Goal: Task Accomplishment & Management: Complete application form

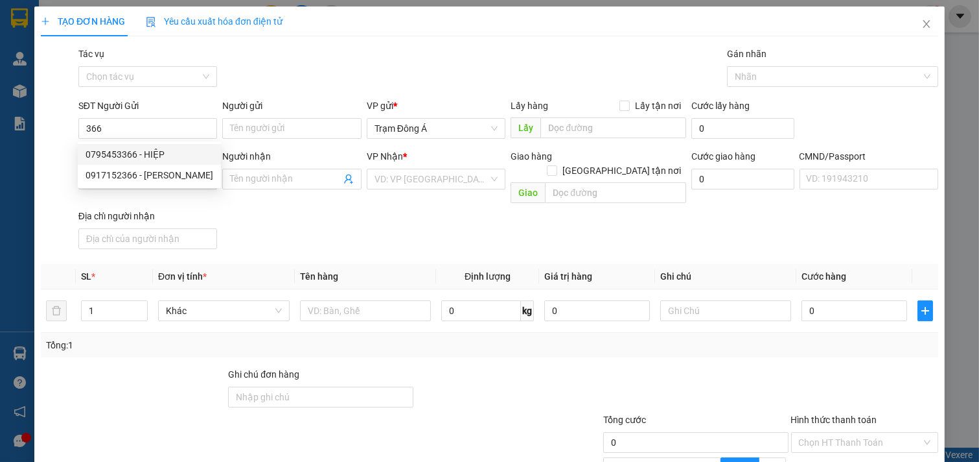
click at [109, 150] on div "0795453366 - HIỆP" at bounding box center [150, 154] width 128 height 14
type input "0795453366"
type input "HIỆP"
type input "0898500517"
type input "[PERSON_NAME]"
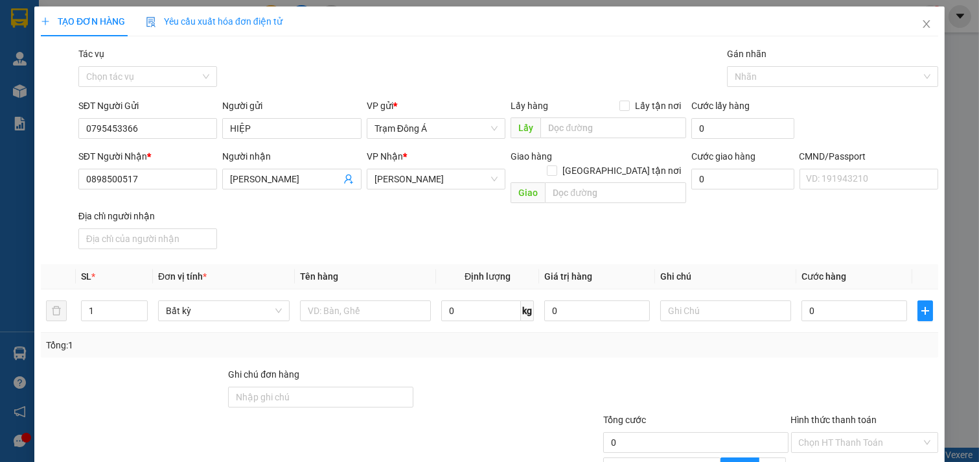
drag, startPoint x: 170, startPoint y: 135, endPoint x: 41, endPoint y: 130, distance: 129.1
click at [41, 130] on div "SĐT Người Gửi 0795453366 Người gửi HIỆP VP gửi * Trạm Đông Á Lấy hàng Lấy tận…" at bounding box center [490, 121] width 900 height 45
click at [183, 175] on div "0917152366 - [PERSON_NAME]" at bounding box center [150, 175] width 128 height 14
type input "0917152366"
type input "[PERSON_NAME]"
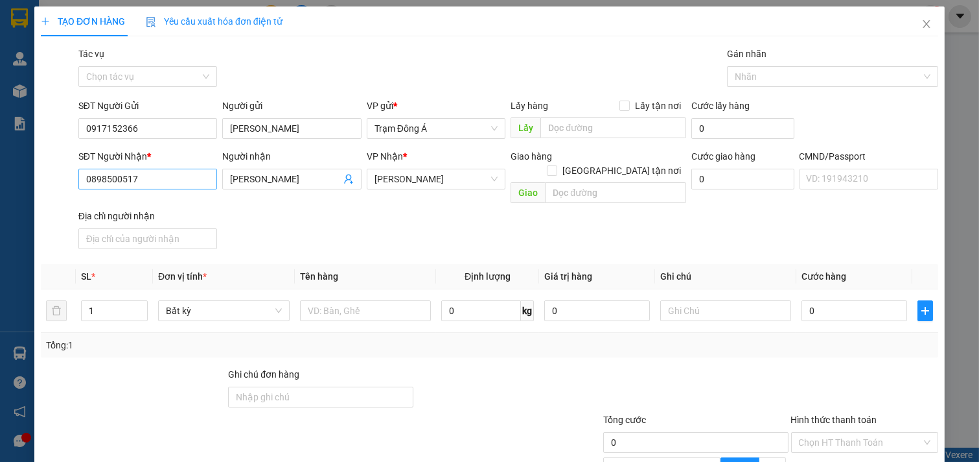
type input "0917152366"
drag, startPoint x: 160, startPoint y: 180, endPoint x: 23, endPoint y: 161, distance: 138.1
click at [23, 161] on div "TẠO ĐƠN HÀNG Yêu cầu xuất hóa đơn điện tử Transit Pickup Surcharge Ids Transit …" at bounding box center [489, 231] width 979 height 462
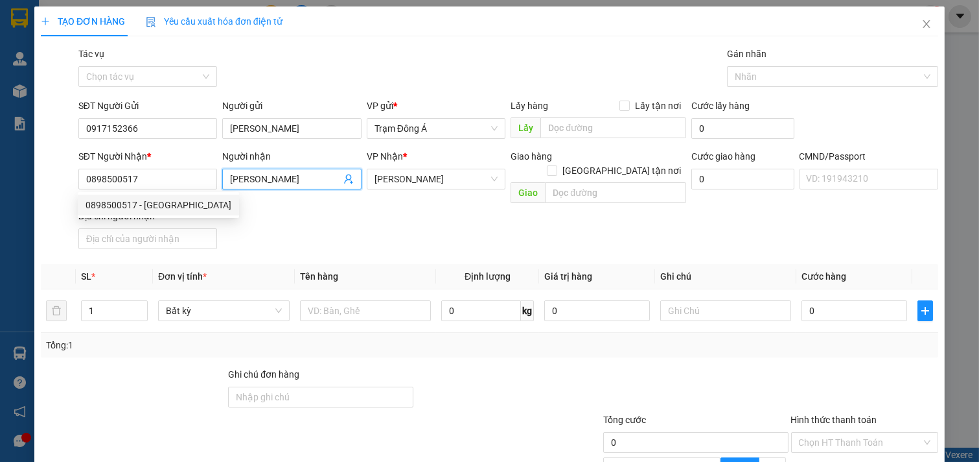
click at [346, 176] on icon "user-add" at bounding box center [349, 179] width 10 height 10
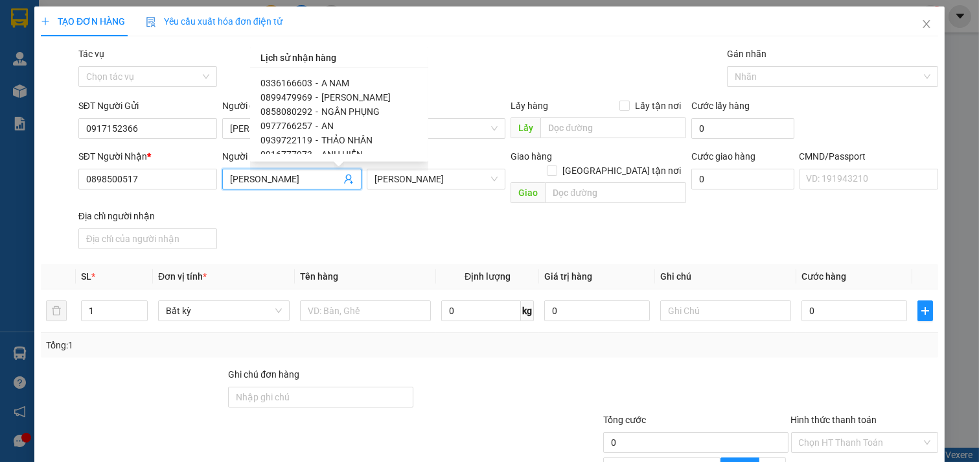
click at [316, 113] on span "-" at bounding box center [317, 111] width 3 height 10
type input "0858080292"
type input "NGÂN PHỤNG"
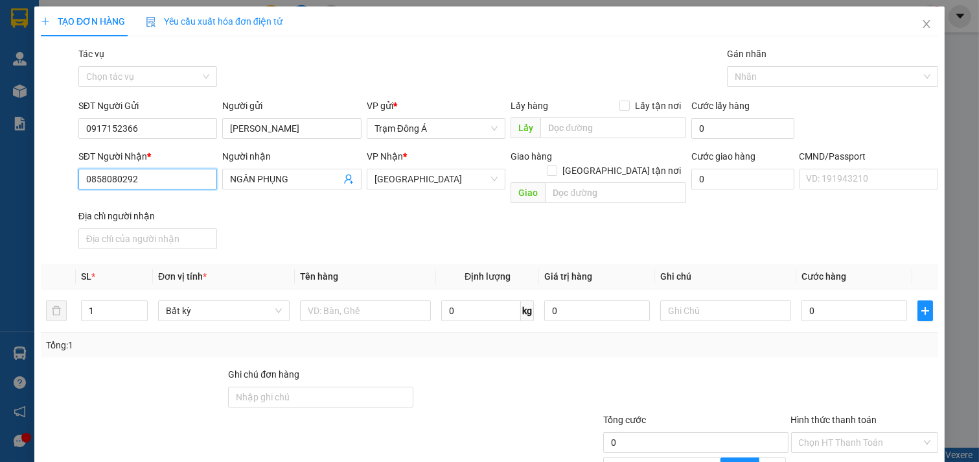
drag, startPoint x: 150, startPoint y: 183, endPoint x: 0, endPoint y: 166, distance: 151.4
click at [0, 166] on div "TẠO ĐƠN HÀNG Yêu cầu xuất hóa đơn điện tử Transit Pickup Surcharge Ids Transit …" at bounding box center [489, 231] width 979 height 462
type input "0907616632"
click at [175, 204] on div "0907616632 - [PERSON_NAME]" at bounding box center [150, 205] width 128 height 14
type input "[PERSON_NAME]"
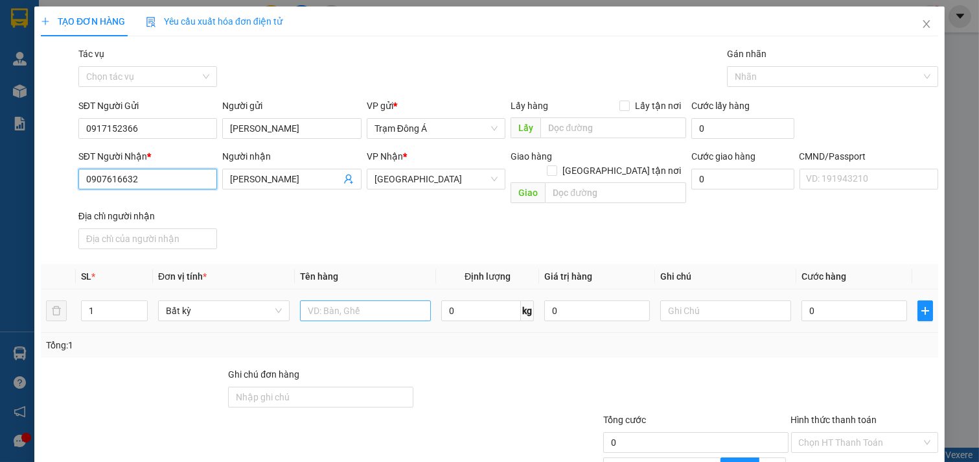
type input "0907616632"
click at [340, 300] on input "text" at bounding box center [366, 310] width 132 height 21
type input "1K GIẤY 1KG NP"
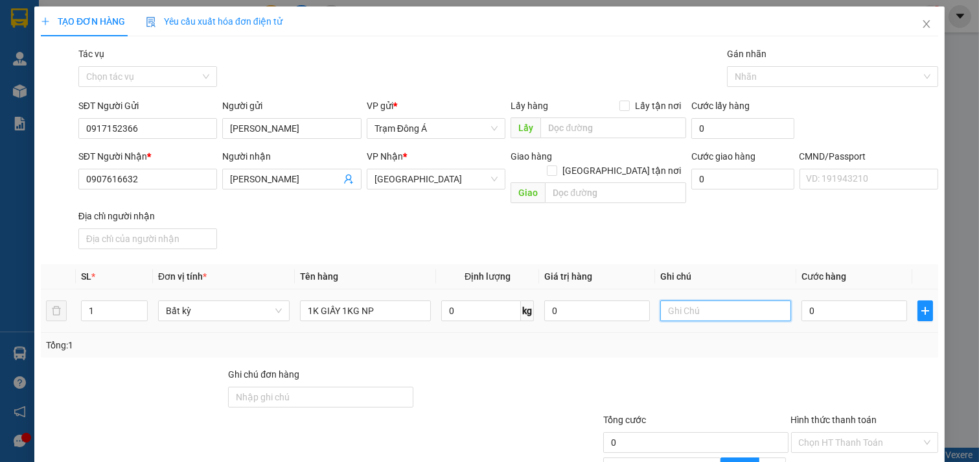
click at [727, 300] on input "text" at bounding box center [727, 310] width 132 height 21
type input "HUONG"
type input "2"
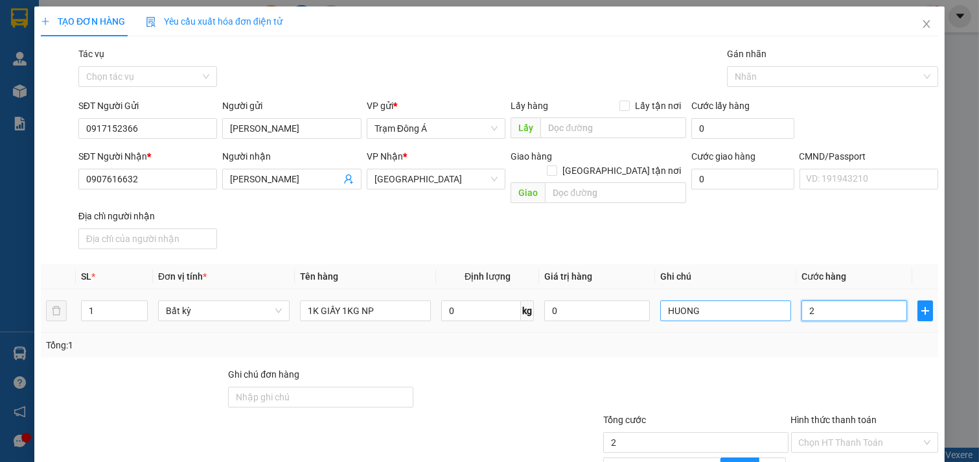
type input "20"
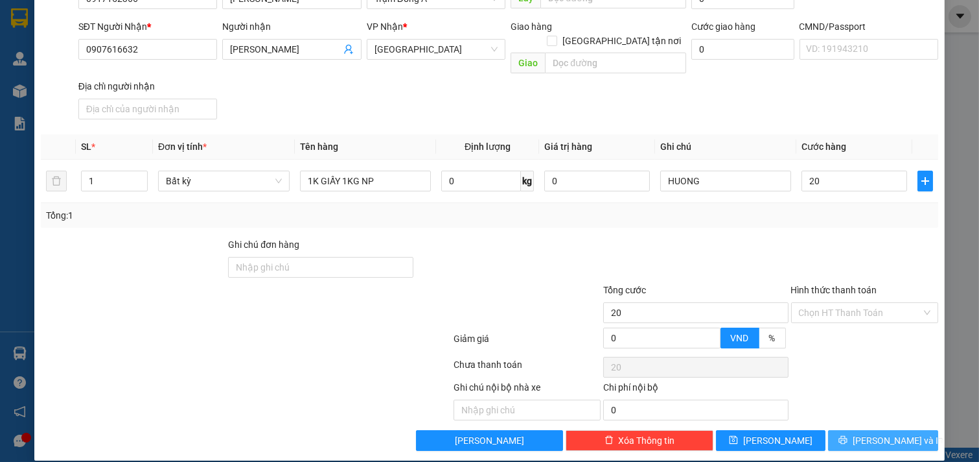
type input "20.000"
click at [887, 433] on span "[PERSON_NAME] và In" at bounding box center [898, 440] width 91 height 14
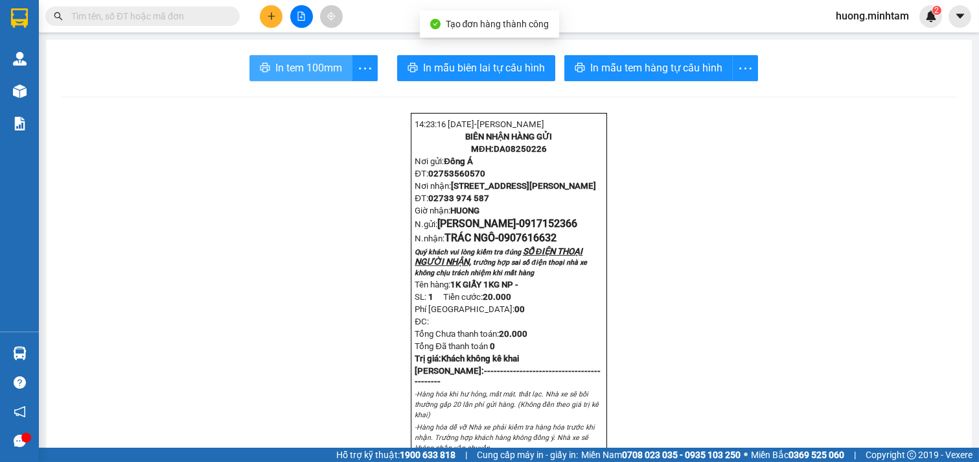
click at [305, 69] on span "In tem 100mm" at bounding box center [308, 68] width 67 height 16
drag, startPoint x: 795, startPoint y: 205, endPoint x: 707, endPoint y: 180, distance: 91.9
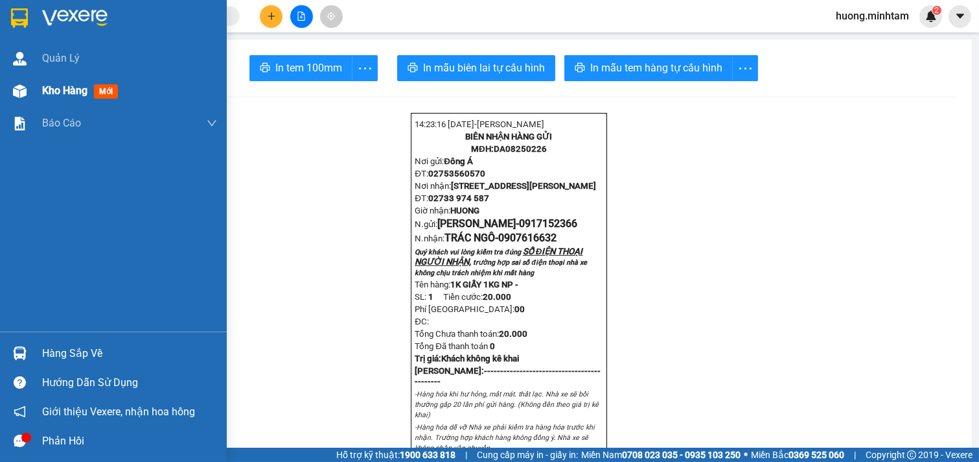
click at [58, 87] on span "Kho hàng" at bounding box center [64, 90] width 45 height 12
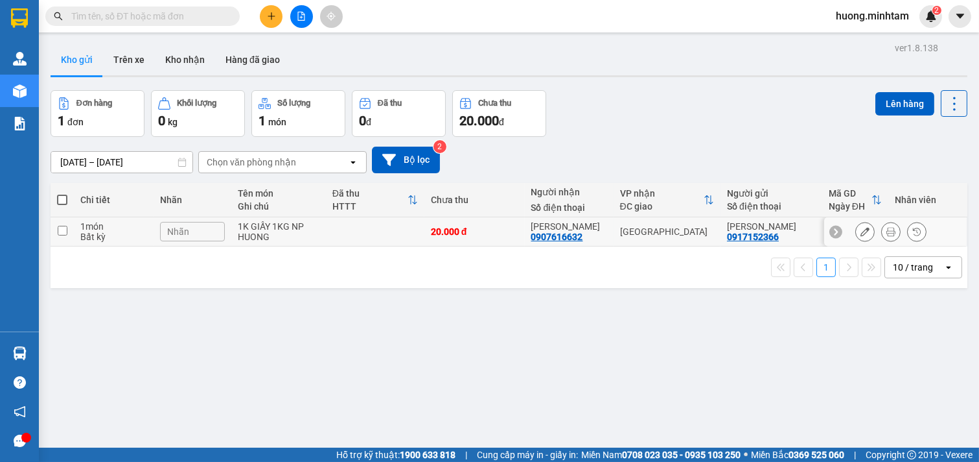
click at [62, 236] on td at bounding box center [62, 231] width 23 height 29
checkbox input "true"
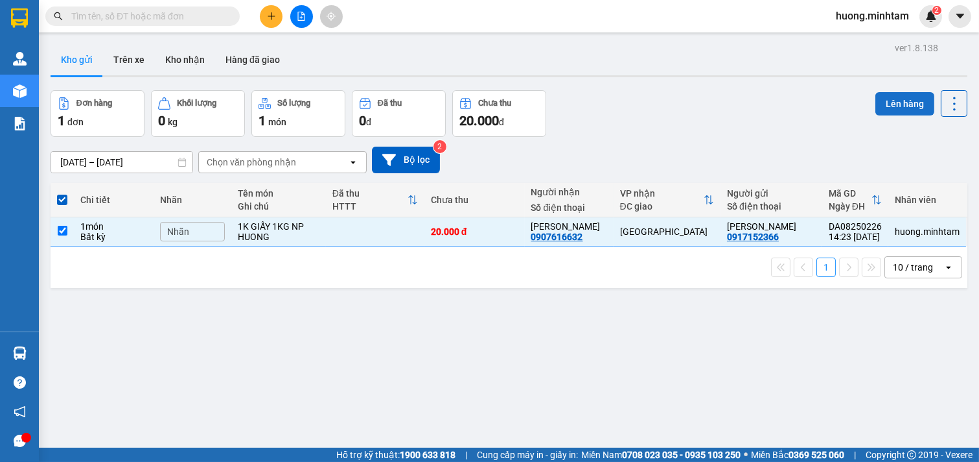
click at [904, 104] on button "Lên hàng" at bounding box center [905, 103] width 59 height 23
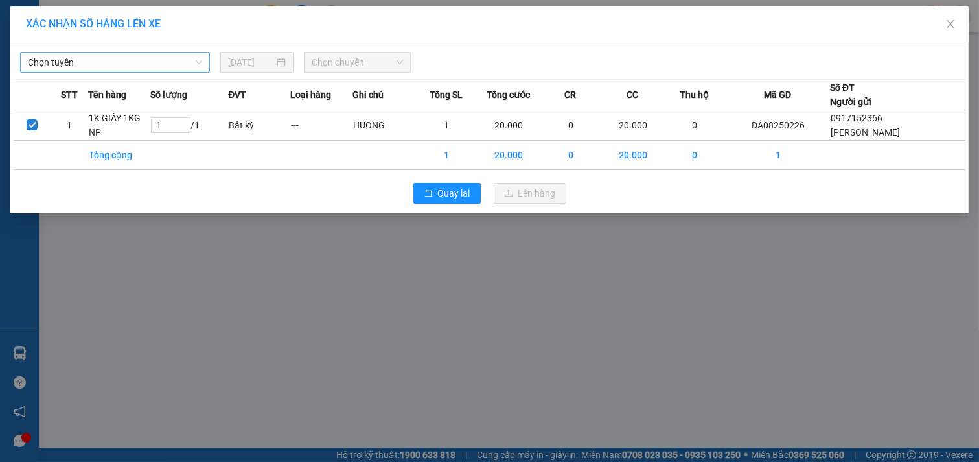
click at [178, 61] on span "Chọn tuyến" at bounding box center [115, 62] width 174 height 19
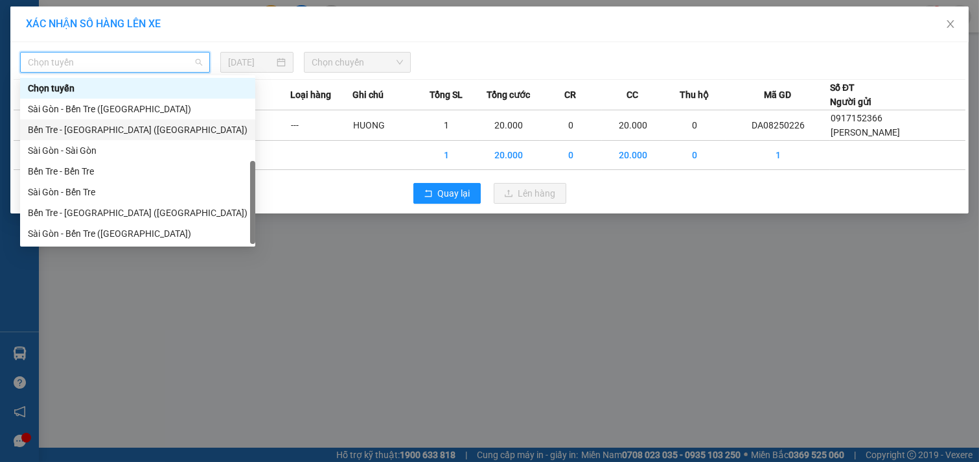
scroll to position [21, 0]
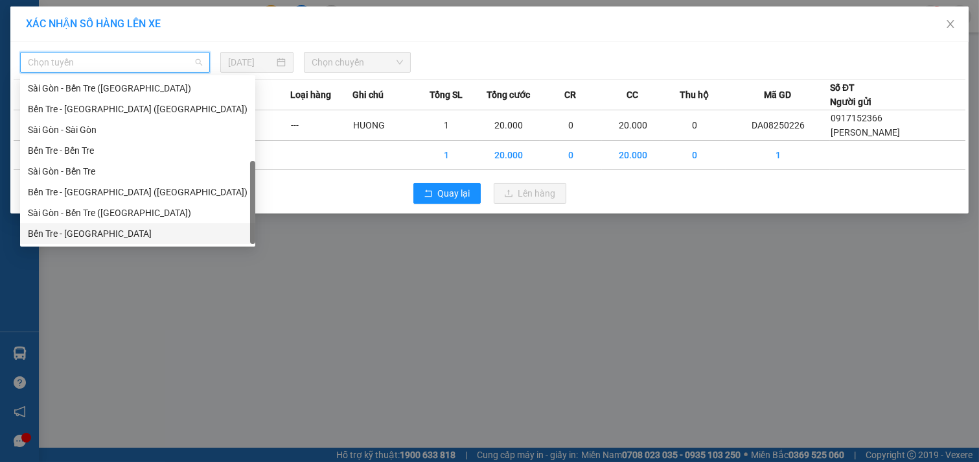
click at [73, 229] on div "Bến Tre - [GEOGRAPHIC_DATA]" at bounding box center [138, 233] width 220 height 14
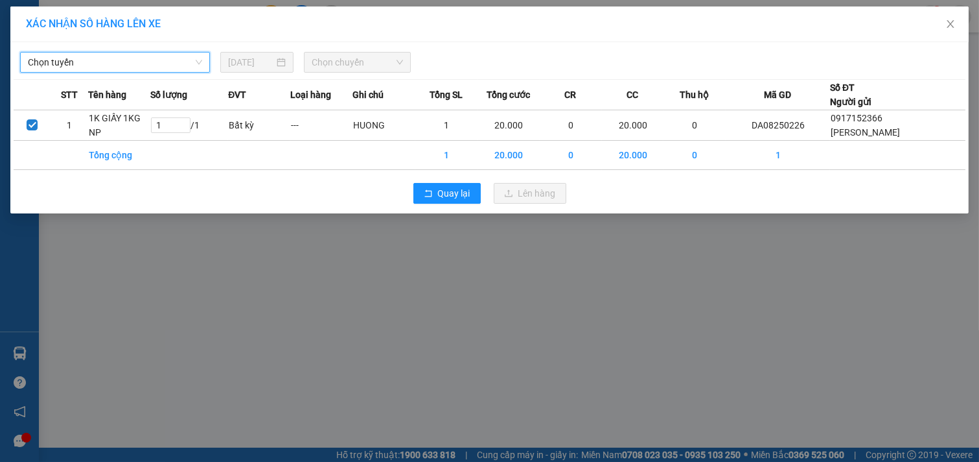
click at [379, 53] on span "Chọn chuyến" at bounding box center [357, 62] width 91 height 19
click at [380, 65] on span "Chọn chuyến" at bounding box center [357, 62] width 91 height 19
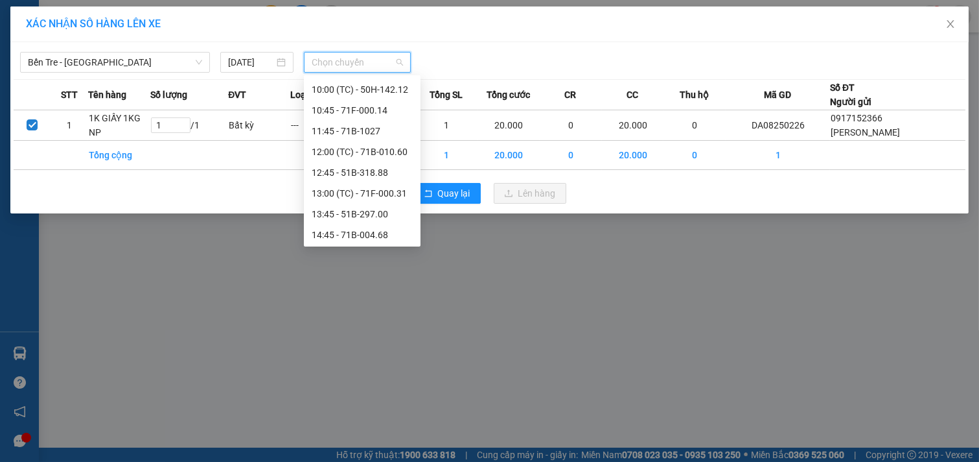
scroll to position [249, 0]
click at [374, 128] on div "14:45 - 71B-004.68" at bounding box center [362, 130] width 101 height 14
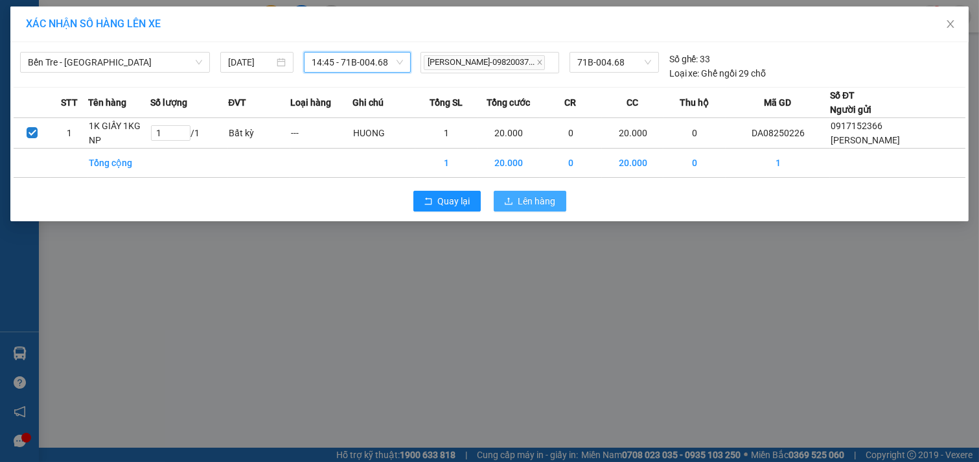
click at [547, 207] on span "Lên hàng" at bounding box center [538, 201] width 38 height 14
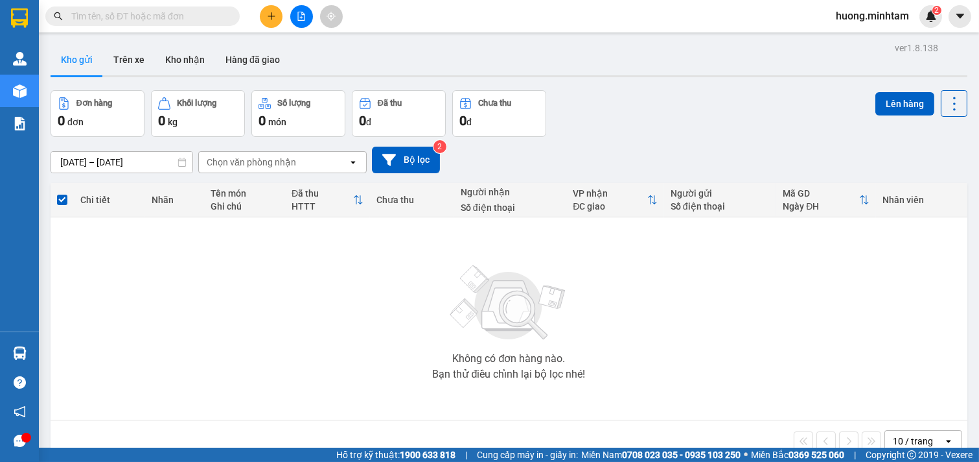
click at [283, 11] on div at bounding box center [301, 16] width 97 height 23
click at [268, 17] on icon "plus" at bounding box center [271, 16] width 9 height 9
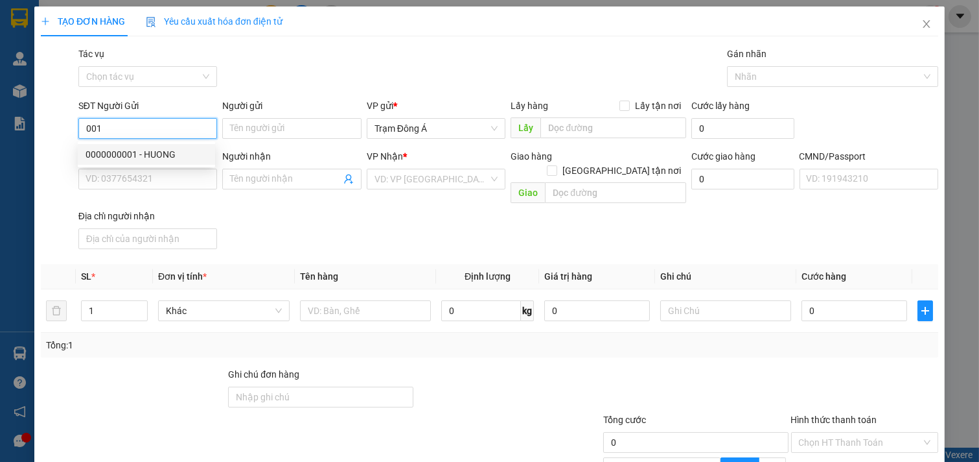
click at [128, 152] on div "0000000001 - HUONG" at bounding box center [147, 154] width 122 height 14
type input "0000000001"
type input "HUONG"
type input "01000000000"
type input "KIỀU KT"
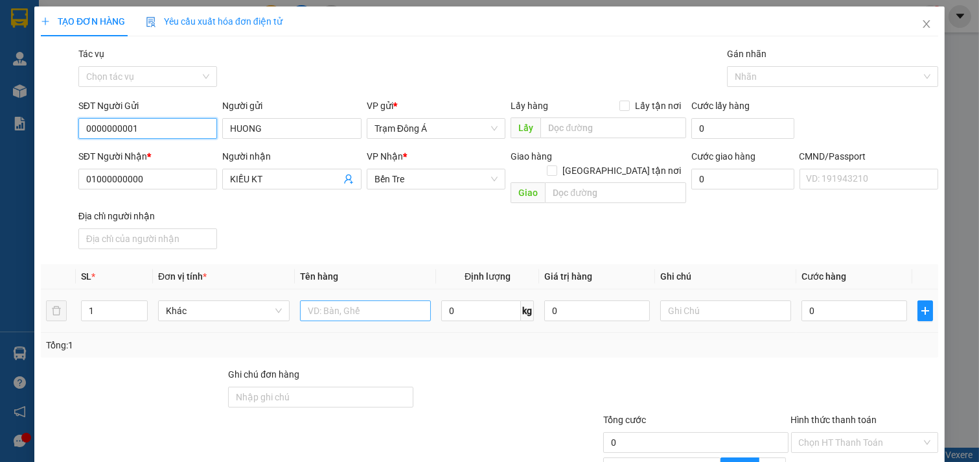
type input "0000000001"
click at [360, 303] on input "text" at bounding box center [366, 310] width 132 height 21
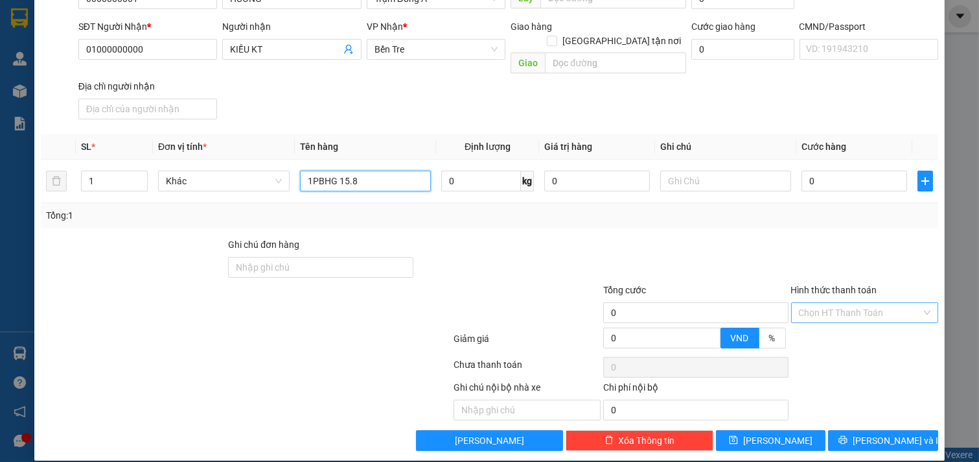
type input "1PBHG 15.8"
click at [876, 303] on input "Hình thức thanh toán" at bounding box center [860, 312] width 123 height 19
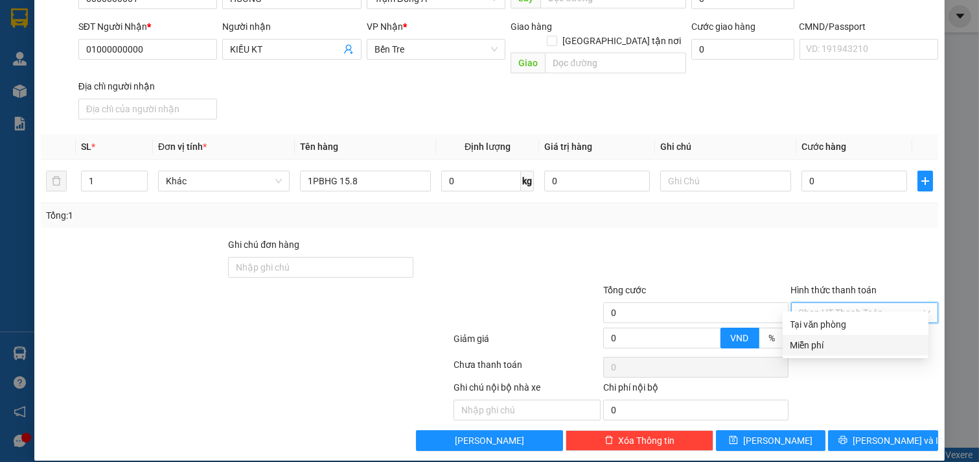
click at [843, 345] on div "Miễn phí" at bounding box center [856, 345] width 130 height 14
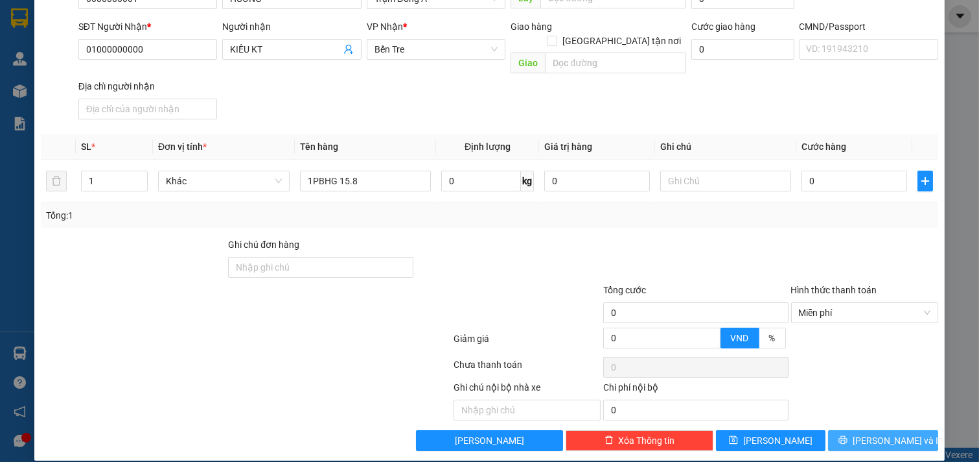
click at [870, 433] on span "[PERSON_NAME] và In" at bounding box center [898, 440] width 91 height 14
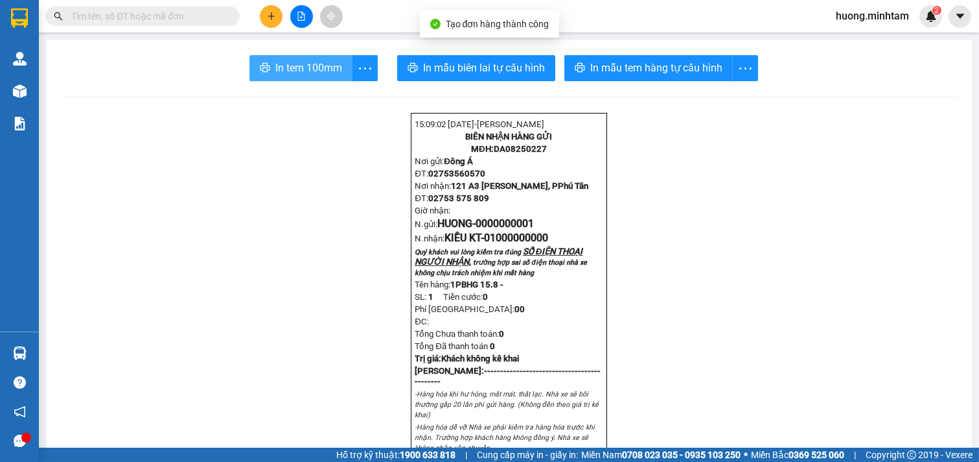
click at [311, 67] on span "In tem 100mm" at bounding box center [308, 68] width 67 height 16
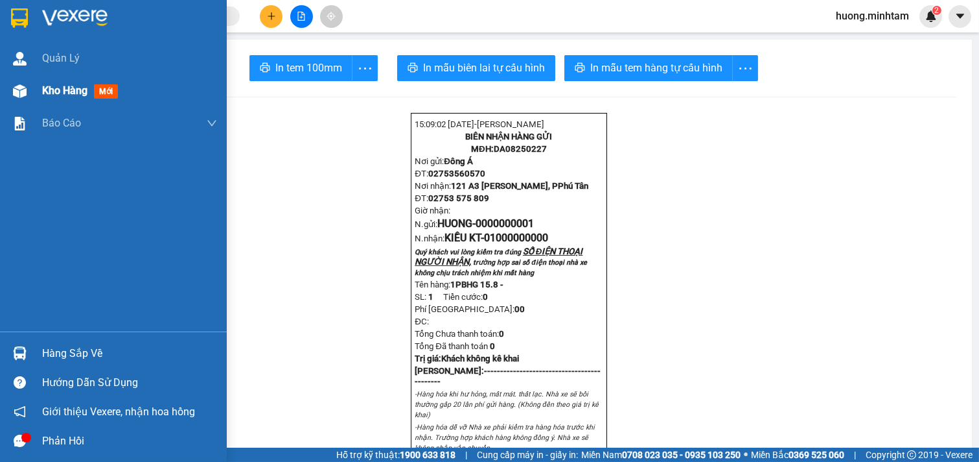
click at [62, 91] on span "Kho hàng" at bounding box center [64, 90] width 45 height 12
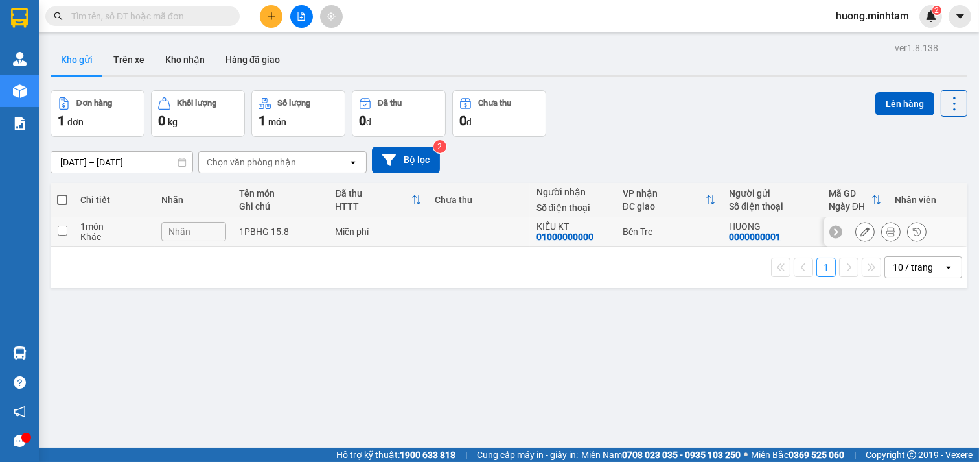
click at [65, 231] on input "checkbox" at bounding box center [63, 231] width 10 height 10
checkbox input "true"
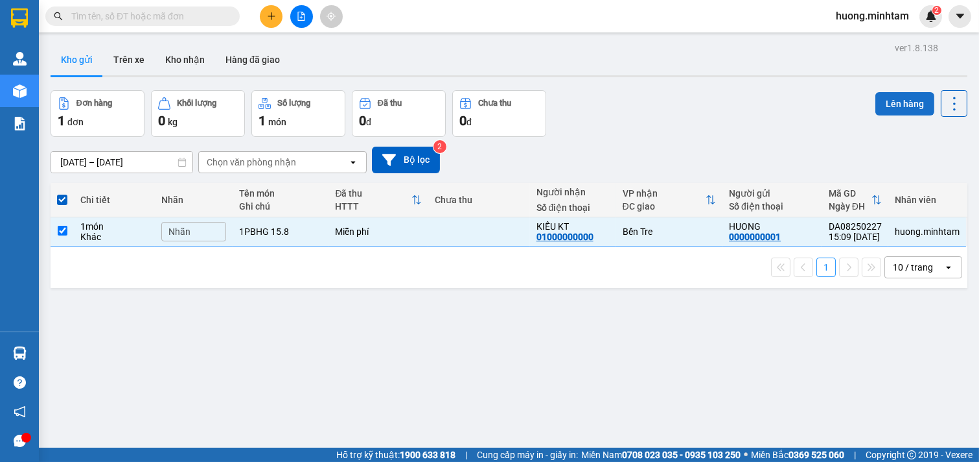
click at [901, 104] on button "Lên hàng" at bounding box center [905, 103] width 59 height 23
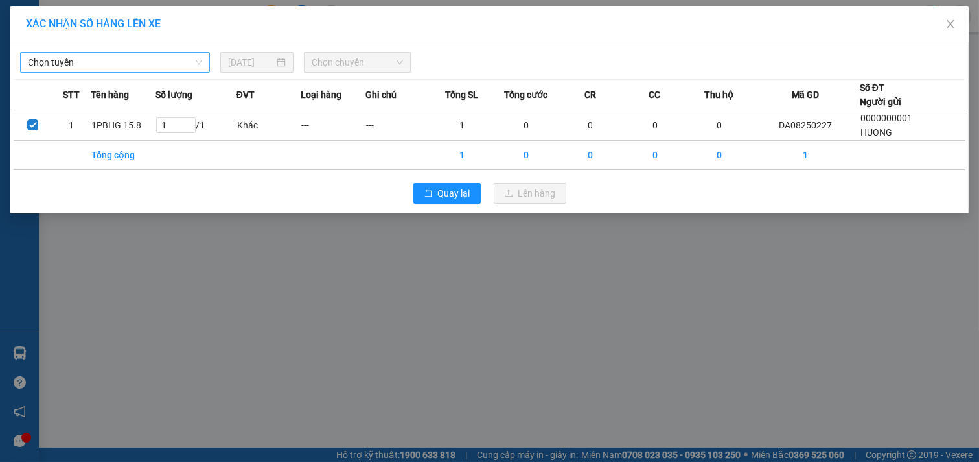
click at [177, 61] on span "Chọn tuyến" at bounding box center [115, 62] width 174 height 19
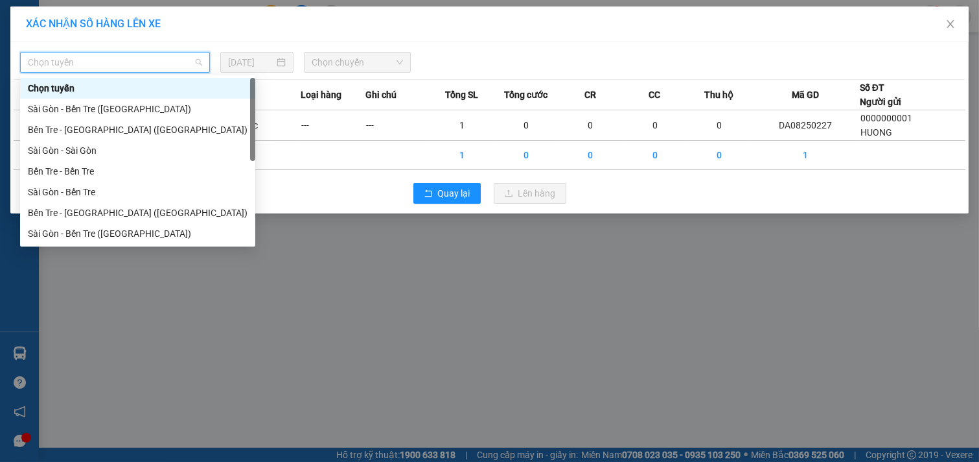
scroll to position [21, 0]
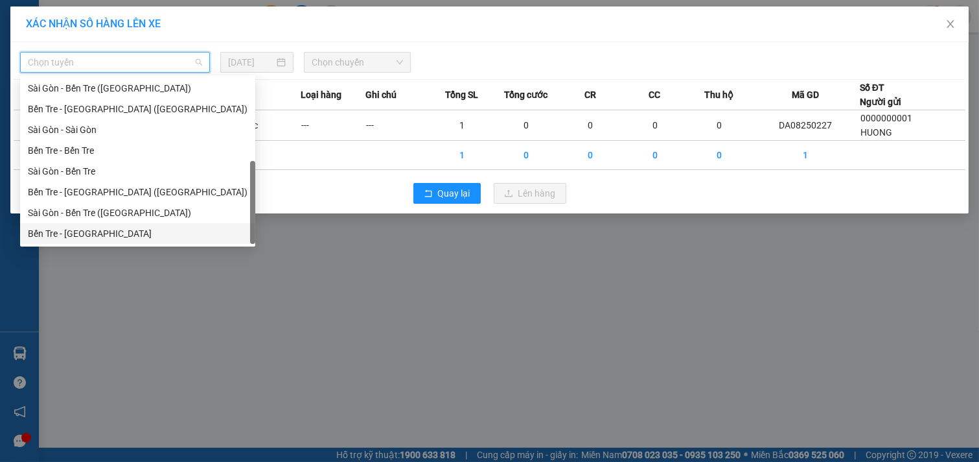
click at [99, 228] on div "Bến Tre - [GEOGRAPHIC_DATA]" at bounding box center [138, 233] width 220 height 14
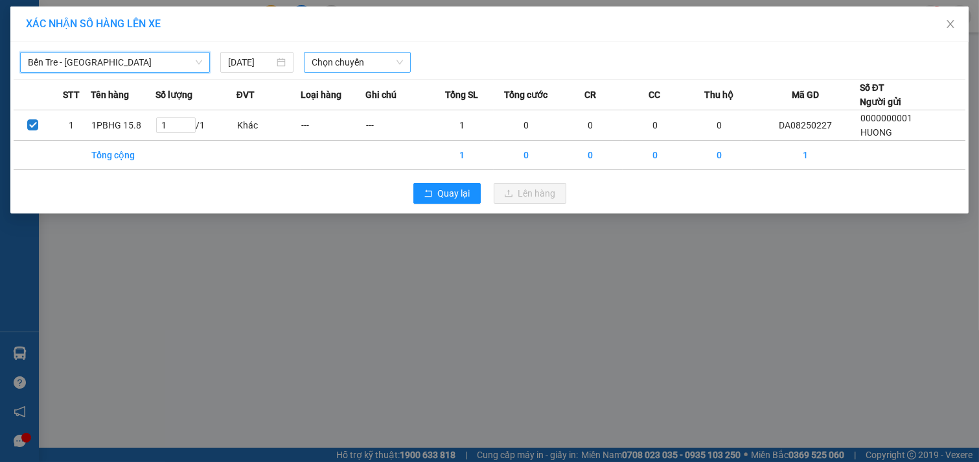
click at [347, 62] on span "Chọn chuyến" at bounding box center [357, 62] width 91 height 19
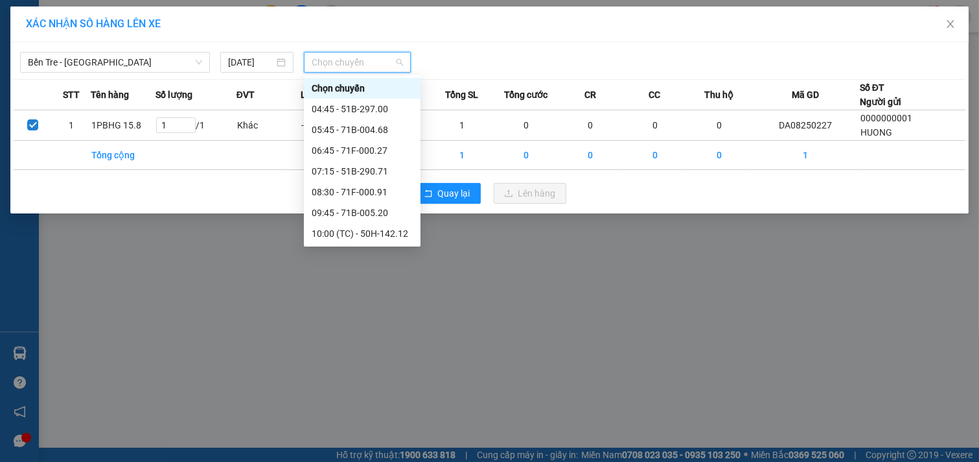
scroll to position [249, 0]
click at [367, 234] on div "18:45 - 71B-005.61" at bounding box center [362, 233] width 101 height 14
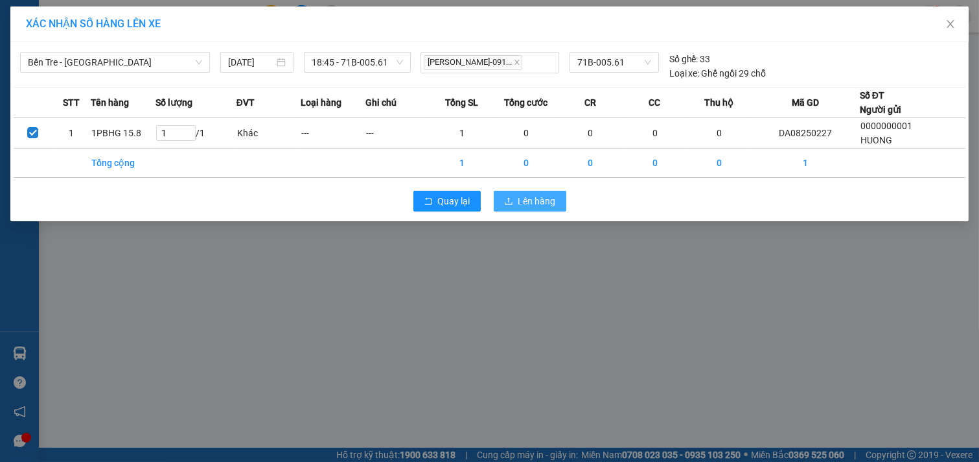
click at [524, 200] on span "Lên hàng" at bounding box center [538, 201] width 38 height 14
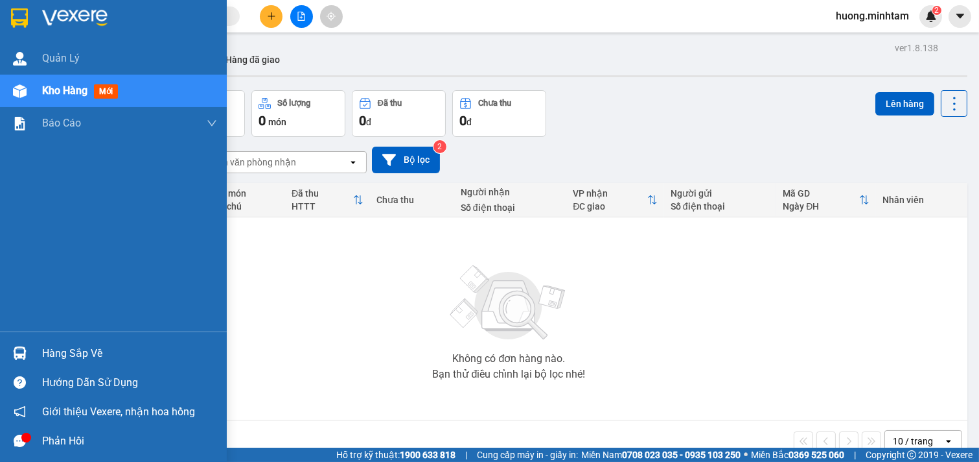
click at [75, 345] on div "Hàng sắp về" at bounding box center [129, 353] width 175 height 19
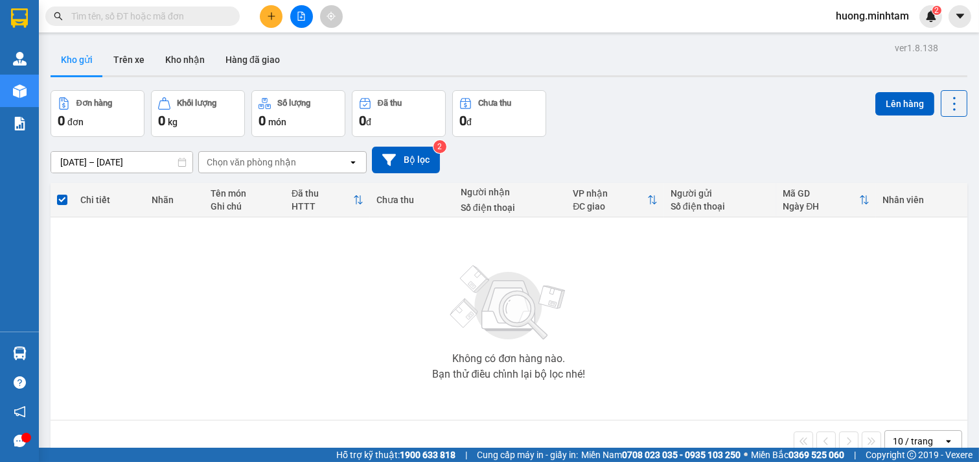
click at [327, 249] on section "Kết quả tìm kiếm ( 0 ) Bộ lọc No Data huong.minhtam 2 Quản [PERSON_NAME] hàng m…" at bounding box center [489, 231] width 979 height 462
click at [417, 165] on button "Bộ lọc" at bounding box center [406, 159] width 68 height 27
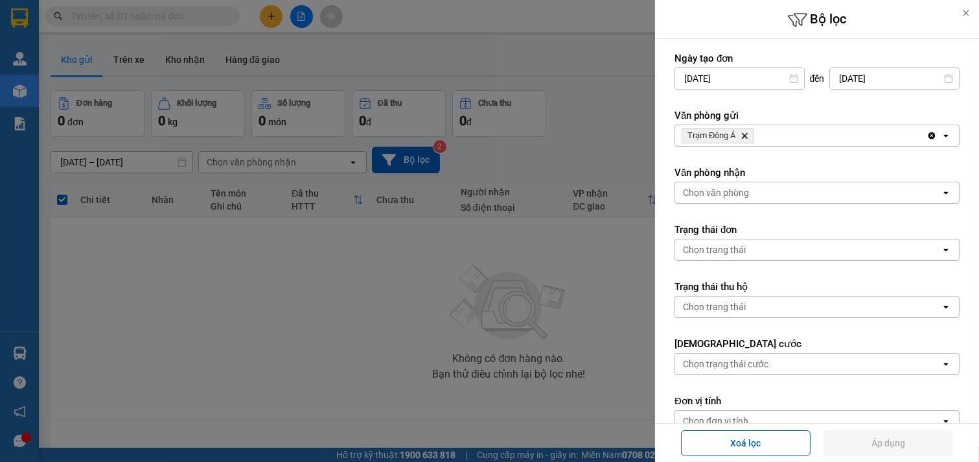
click at [825, 128] on div "Trạm Đông Á Delete" at bounding box center [800, 135] width 251 height 21
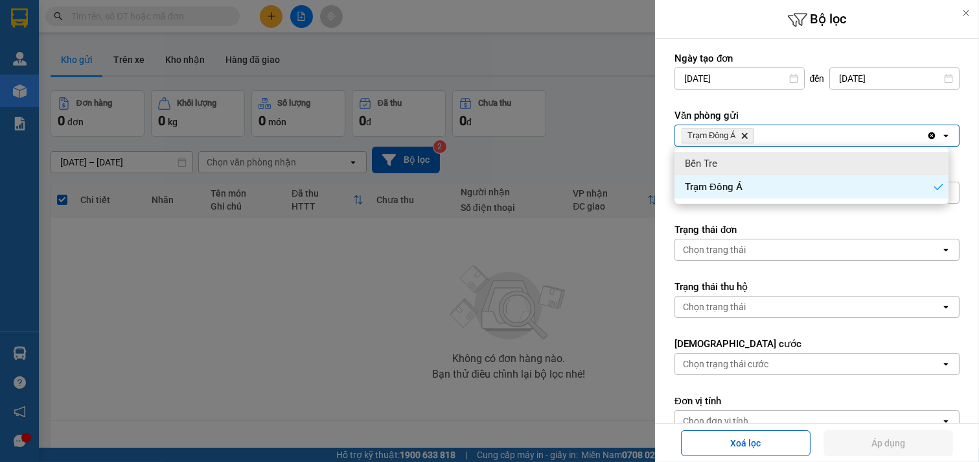
click at [731, 162] on div "Bến Tre" at bounding box center [812, 163] width 274 height 23
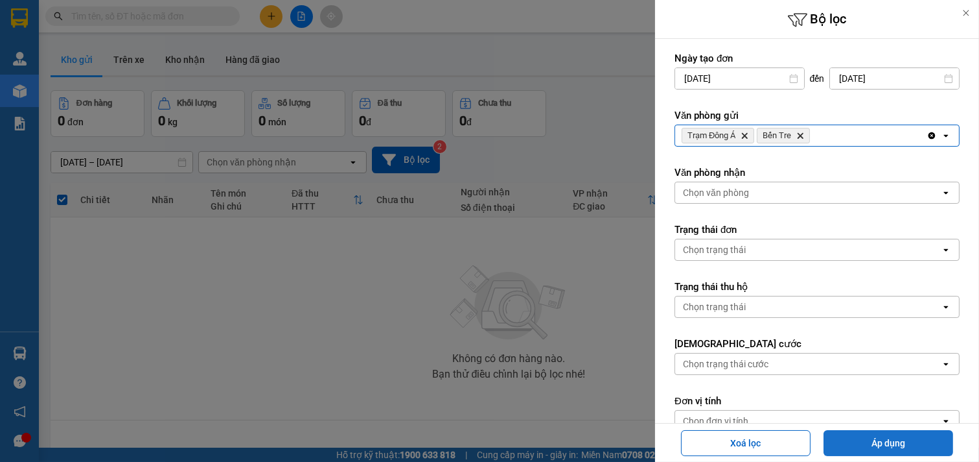
click at [911, 443] on button "Áp dụng" at bounding box center [889, 443] width 130 height 26
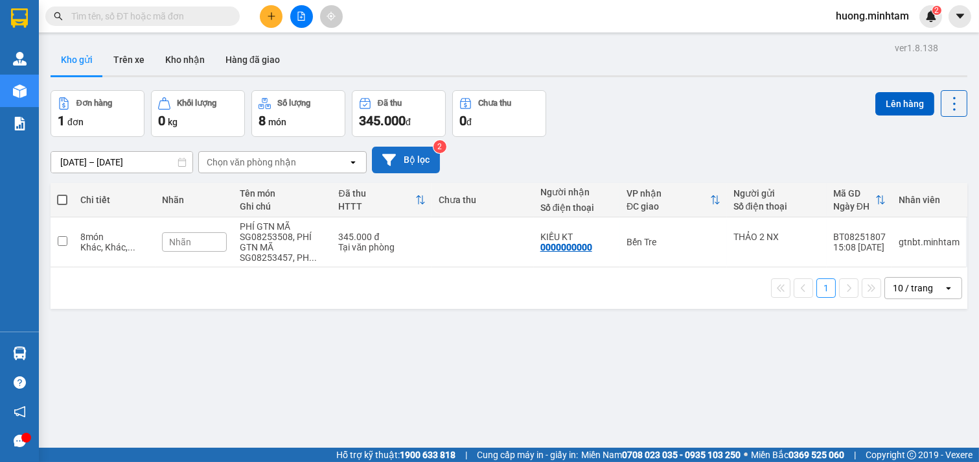
click at [412, 163] on button "Bộ lọc" at bounding box center [406, 159] width 68 height 27
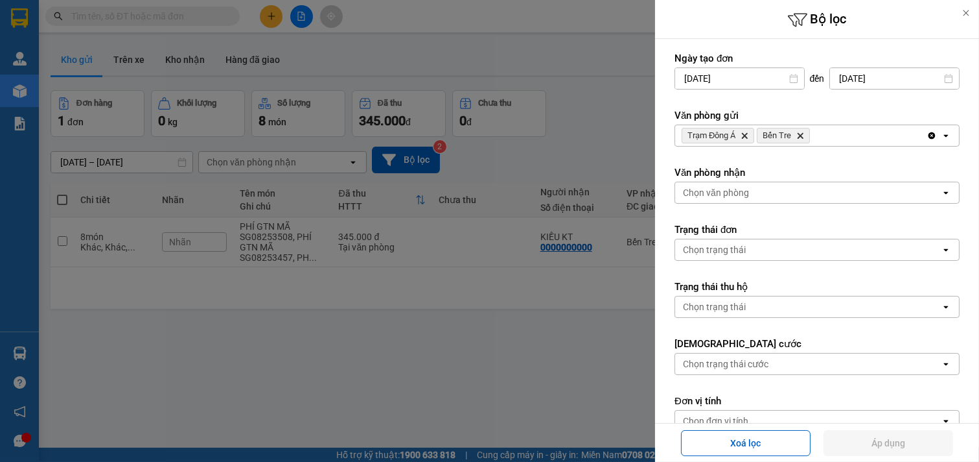
click at [804, 138] on icon "Bến Tre, close by backspace" at bounding box center [801, 136] width 6 height 6
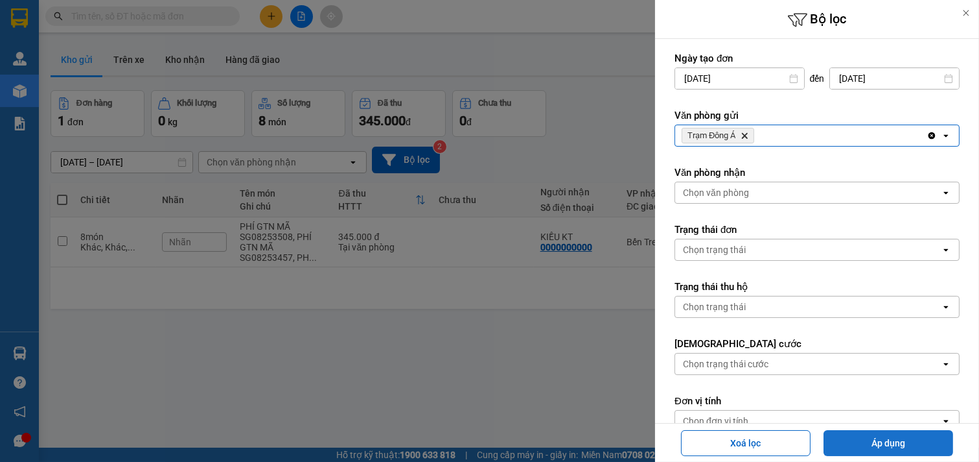
click at [915, 436] on button "Áp dụng" at bounding box center [889, 443] width 130 height 26
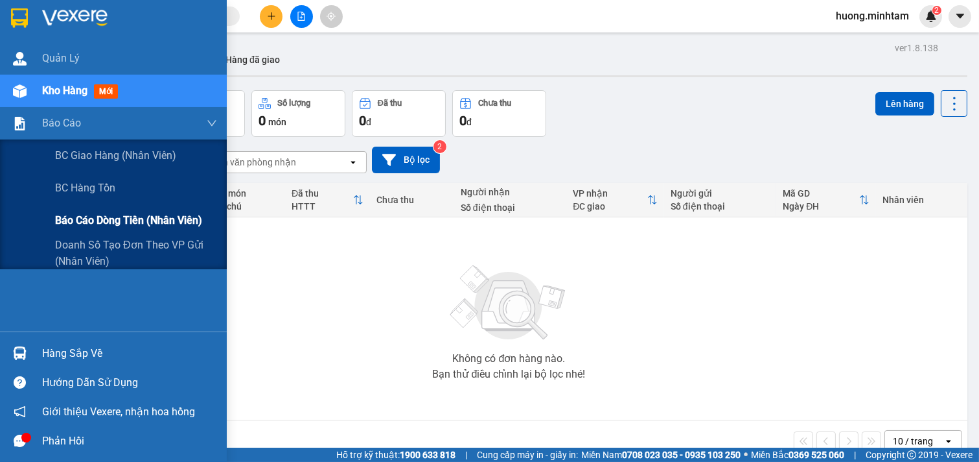
click at [156, 220] on span "Báo cáo dòng tiền (nhân viên)" at bounding box center [128, 220] width 147 height 16
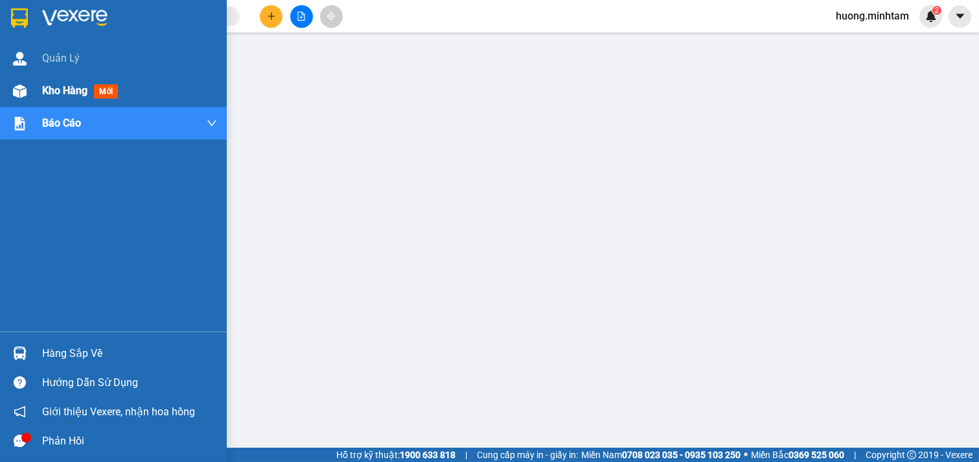
click at [70, 88] on span "Kho hàng" at bounding box center [64, 90] width 45 height 12
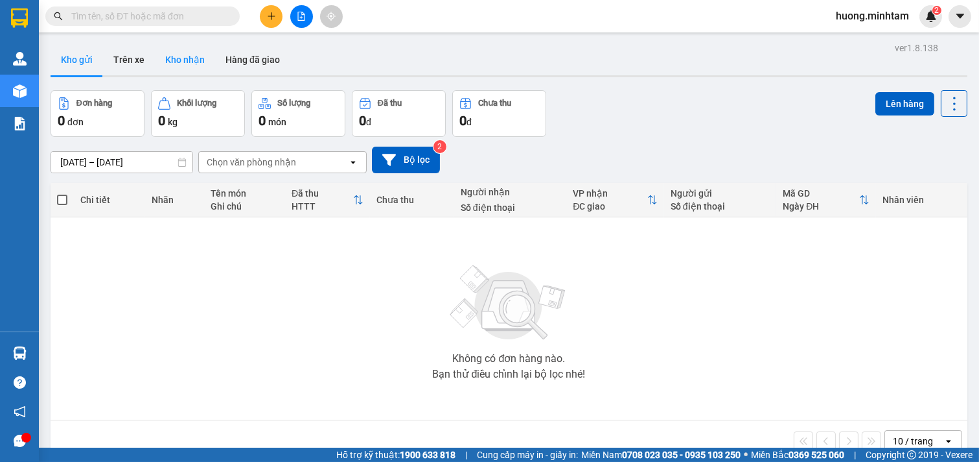
click at [182, 56] on button "Kho nhận" at bounding box center [185, 59] width 60 height 31
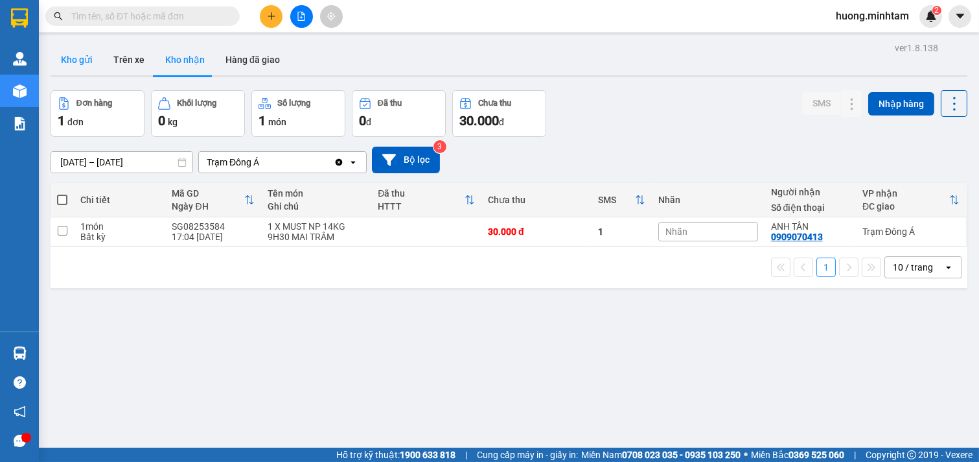
click at [78, 59] on button "Kho gửi" at bounding box center [77, 59] width 53 height 31
